Goal: Check status: Check status

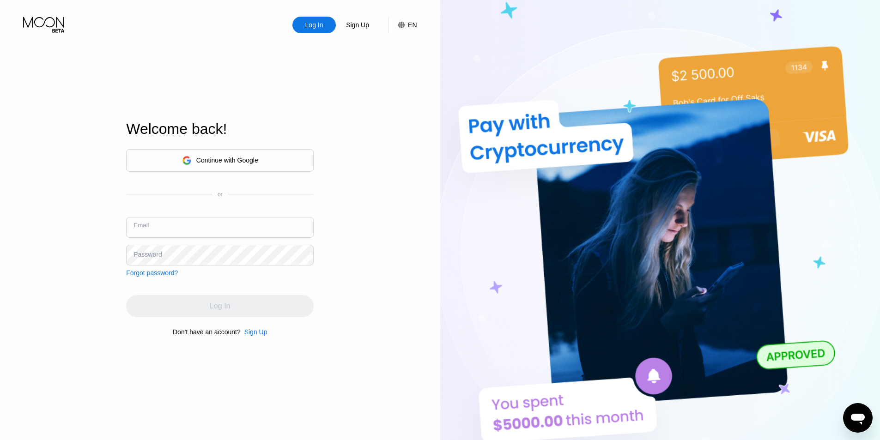
click at [250, 221] on input "text" at bounding box center [220, 227] width 188 height 21
click at [247, 205] on div "Continue with Google or Email Password Forgot password?" at bounding box center [220, 213] width 188 height 128
drag, startPoint x: 0, startPoint y: 193, endPoint x: 18, endPoint y: 195, distance: 18.2
click at [0, 193] on div "Log In Sign Up EN Language English Save Welcome back! Continue with Google or E…" at bounding box center [220, 242] width 440 height 484
click at [167, 232] on input "text" at bounding box center [220, 227] width 188 height 21
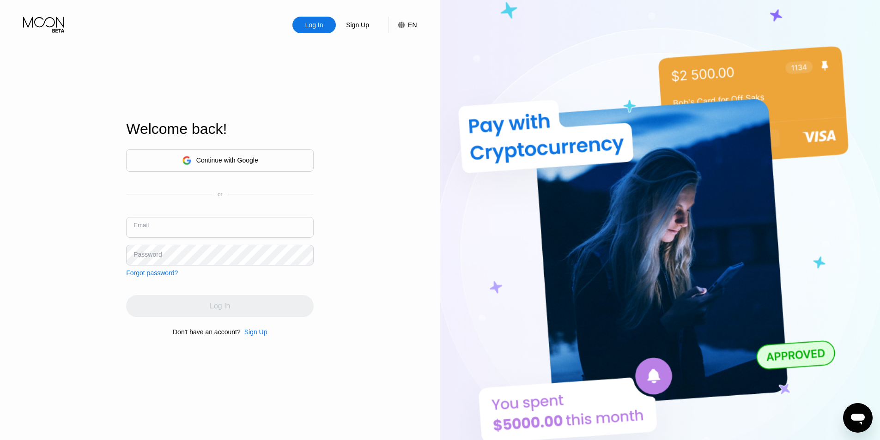
paste input "[EMAIL_ADDRESS][DOMAIN_NAME]"
type input "[EMAIL_ADDRESS][DOMAIN_NAME]"
click at [158, 257] on div "Password" at bounding box center [148, 254] width 28 height 7
click at [361, 76] on div "Log In Sign Up EN Language English Save Welcome back! Continue with Google or E…" at bounding box center [220, 242] width 440 height 484
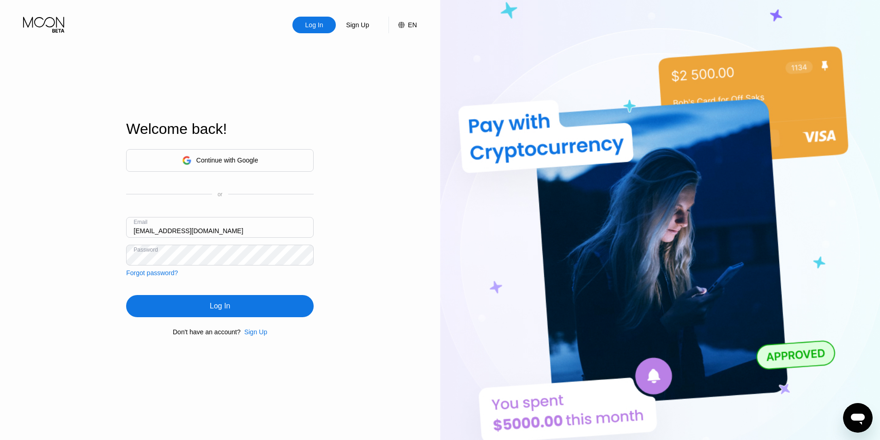
click at [201, 313] on div "Log In" at bounding box center [220, 306] width 188 height 22
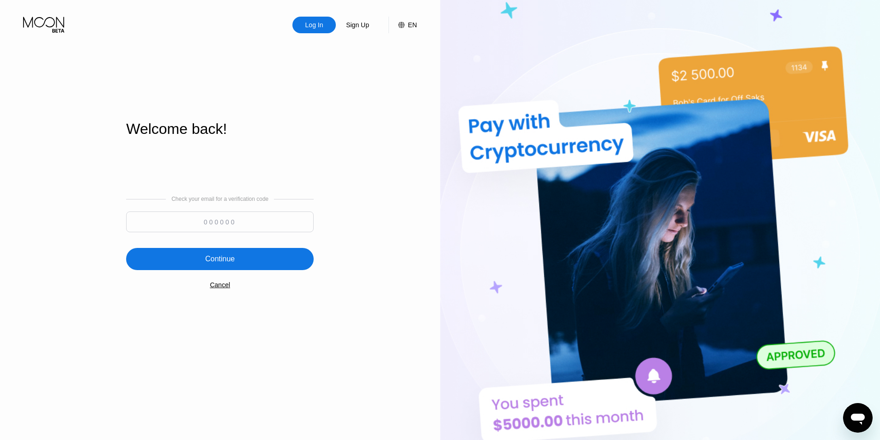
click at [197, 207] on div "Check your email for a verification code" at bounding box center [220, 216] width 188 height 41
click at [206, 222] on input at bounding box center [220, 222] width 188 height 21
paste input "669771"
type input "669771"
click at [260, 186] on div "Check your email for a verification code 669771 Continue Cancel" at bounding box center [220, 243] width 188 height 188
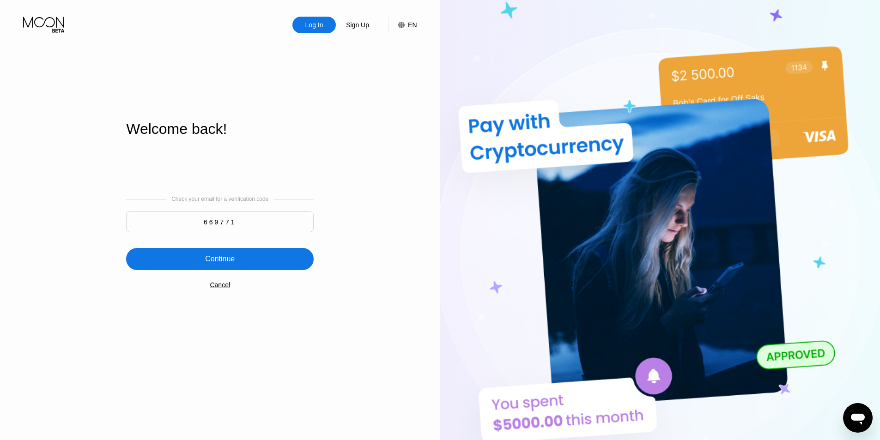
click at [255, 256] on div "Continue" at bounding box center [220, 259] width 188 height 22
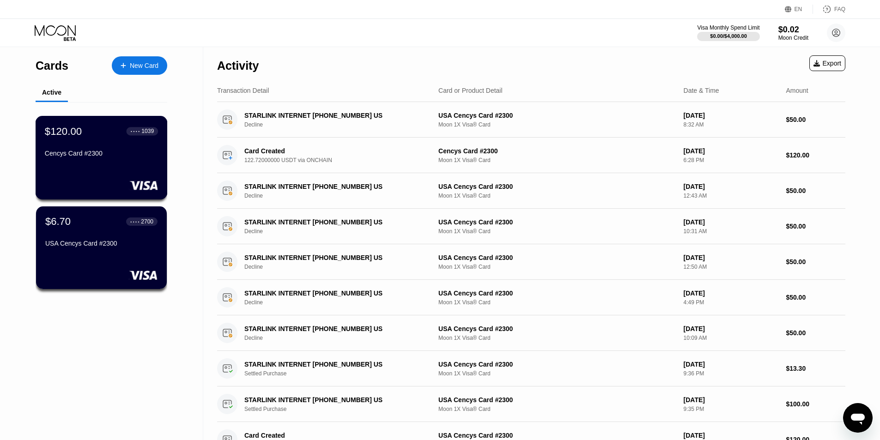
click at [110, 141] on div "$120.00 ● ● ● ● 1039 Cencys Card #2300" at bounding box center [101, 143] width 113 height 36
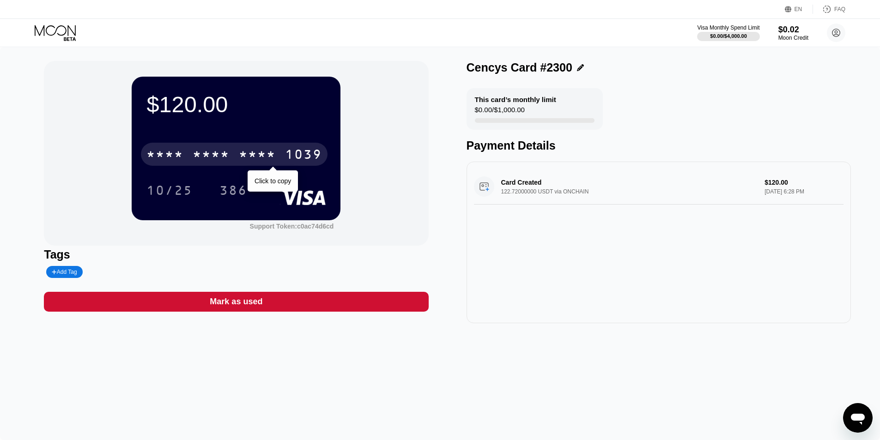
click at [231, 151] on div "* * * * * * * * * * * * 1039" at bounding box center [234, 154] width 187 height 23
click at [162, 161] on div "4513" at bounding box center [164, 155] width 37 height 15
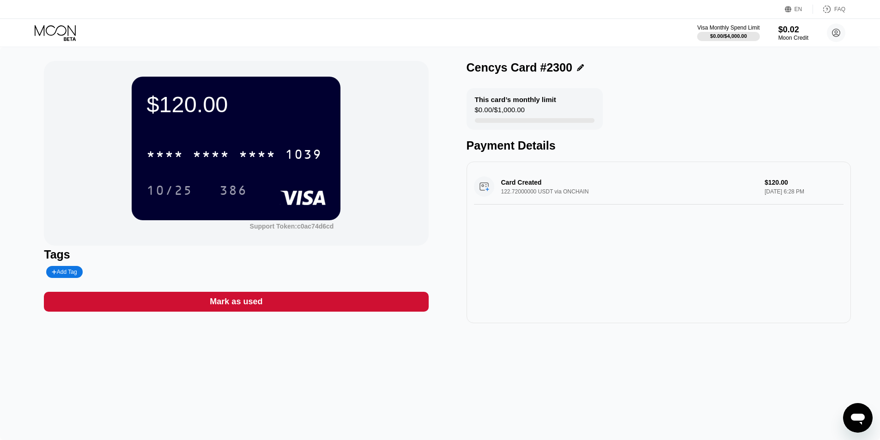
click at [439, 43] on div "Visa Monthly Spend Limit $0.00 / $4,000.00 $0.02 Moon Credit [EMAIL_ADDRESS][DO…" at bounding box center [440, 33] width 880 height 28
click at [730, 419] on div "$120.00 * * * * * * * * * * * * 1039 10/25 386 Support Token: c0ac74d6cd Tags A…" at bounding box center [440, 243] width 880 height 393
click at [194, 106] on div "$120.00" at bounding box center [235, 104] width 179 height 26
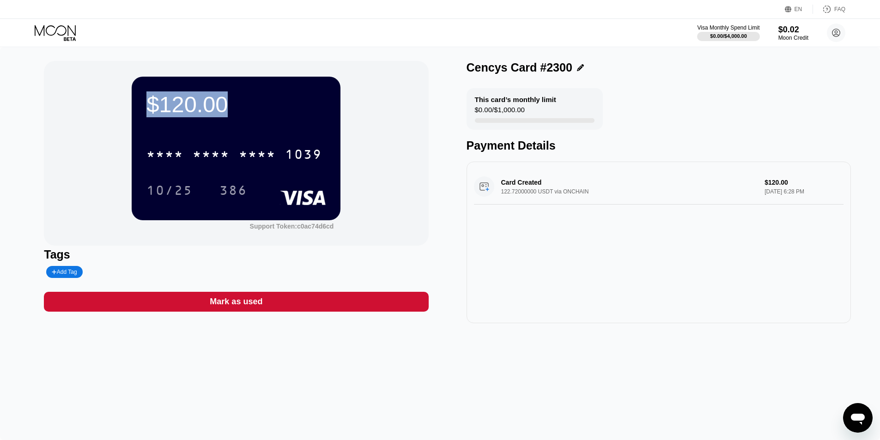
click at [170, 58] on div "$120.00 * * * * * * * * * * * * 1039 10/25 386 Support Token: c0ac74d6cd Tags A…" at bounding box center [440, 243] width 880 height 393
click at [280, 64] on div "$120.00 * * * * * * * * * * * * 1039 10/25 386 Support Token: c0ac74d6cd" at bounding box center [236, 153] width 384 height 185
click at [273, 96] on div "$120.00" at bounding box center [235, 104] width 179 height 26
